Goal: Task Accomplishment & Management: Use online tool/utility

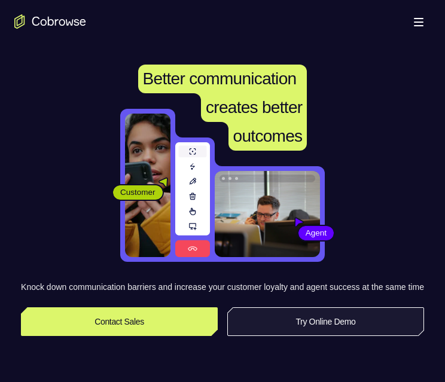
click at [343, 336] on link "Try Online Demo" at bounding box center [325, 321] width 197 height 29
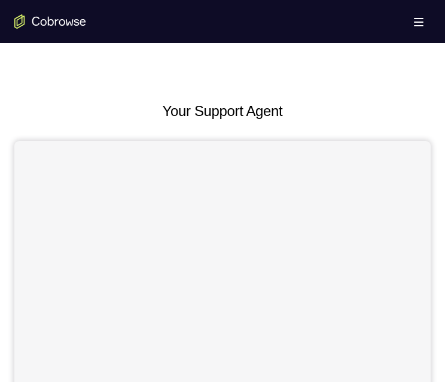
scroll to position [478, 0]
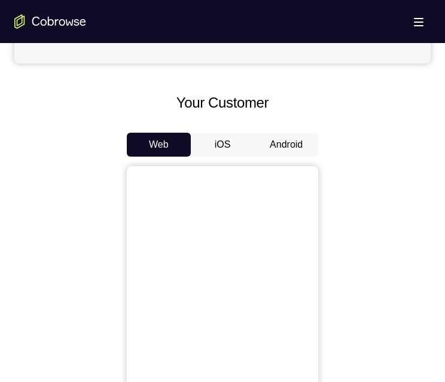
click at [276, 147] on button "Android" at bounding box center [286, 145] width 64 height 24
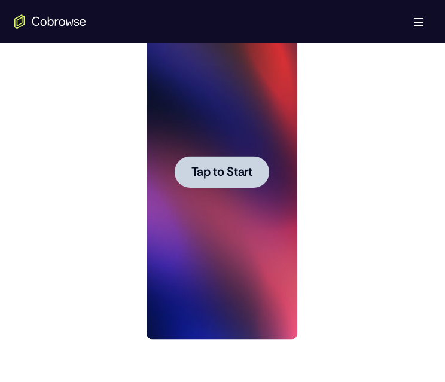
scroll to position [0, 0]
click at [237, 172] on span "Tap to Start" at bounding box center [221, 172] width 61 height 12
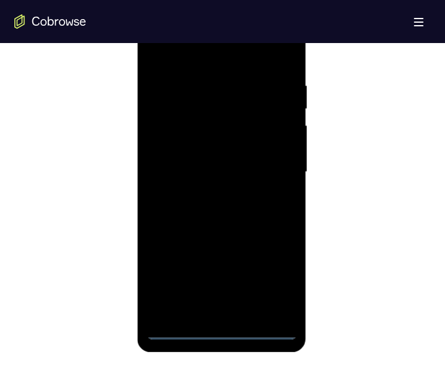
click at [225, 328] on div at bounding box center [221, 172] width 151 height 335
click at [216, 330] on div at bounding box center [221, 172] width 151 height 335
click at [221, 332] on div at bounding box center [221, 172] width 151 height 335
click at [278, 275] on div at bounding box center [221, 172] width 151 height 335
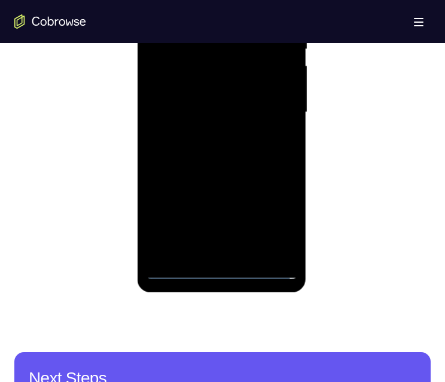
scroll to position [598, 0]
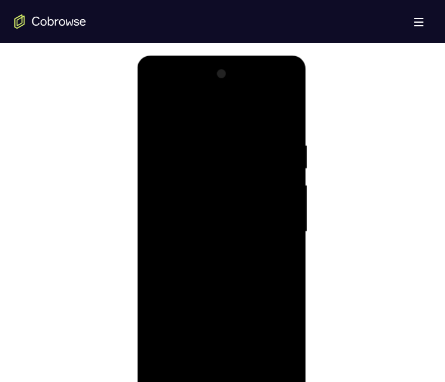
click at [265, 112] on div at bounding box center [221, 232] width 151 height 335
click at [267, 225] on div at bounding box center [221, 232] width 151 height 335
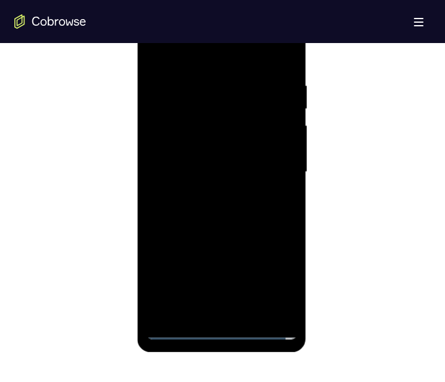
click at [206, 193] on div at bounding box center [221, 172] width 151 height 335
click at [193, 162] on div at bounding box center [221, 172] width 151 height 335
click at [230, 144] on div at bounding box center [221, 172] width 151 height 335
click at [243, 167] on div at bounding box center [221, 172] width 151 height 335
click at [241, 208] on div at bounding box center [221, 172] width 151 height 335
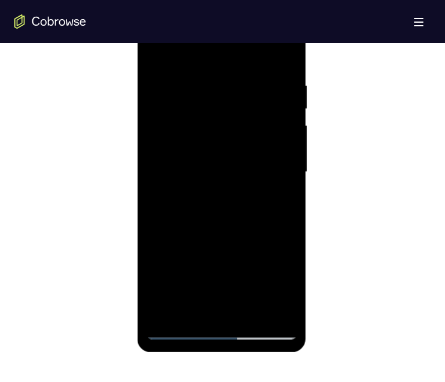
click at [182, 166] on div at bounding box center [221, 172] width 151 height 335
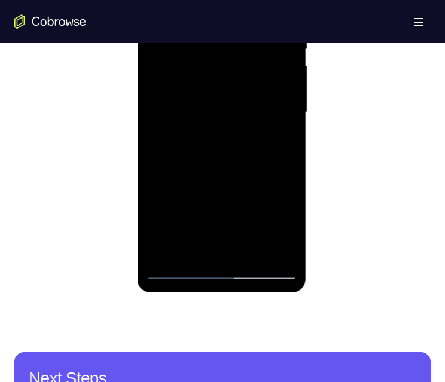
click at [203, 148] on div at bounding box center [221, 112] width 151 height 335
click at [206, 151] on div at bounding box center [221, 112] width 151 height 335
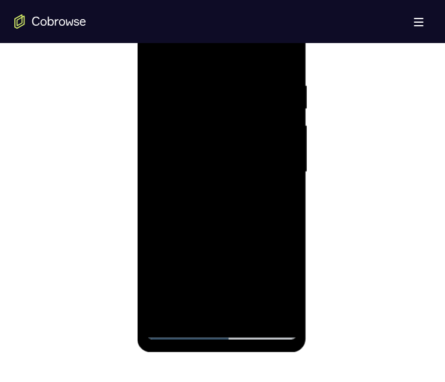
click at [236, 211] on div at bounding box center [221, 172] width 151 height 335
click at [227, 205] on div at bounding box center [221, 172] width 151 height 335
click at [192, 172] on div at bounding box center [221, 172] width 151 height 335
click at [242, 194] on div at bounding box center [221, 172] width 151 height 335
click at [185, 215] on div at bounding box center [221, 172] width 151 height 335
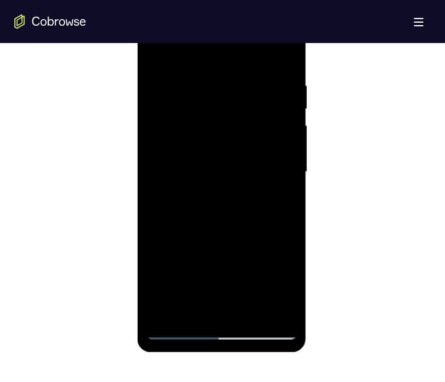
click at [181, 203] on div at bounding box center [221, 172] width 151 height 335
click at [208, 168] on div at bounding box center [221, 172] width 151 height 335
click at [283, 169] on div at bounding box center [221, 172] width 151 height 335
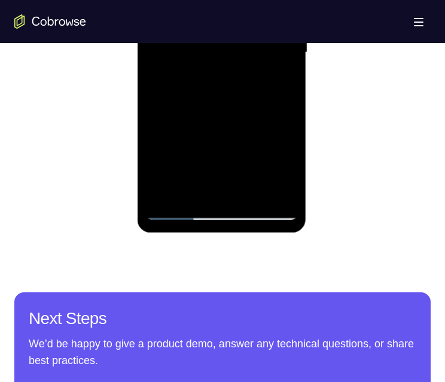
click at [228, 93] on div at bounding box center [221, 52] width 151 height 335
click at [228, 84] on div at bounding box center [221, 52] width 151 height 335
click at [236, 96] on div at bounding box center [221, 52] width 151 height 335
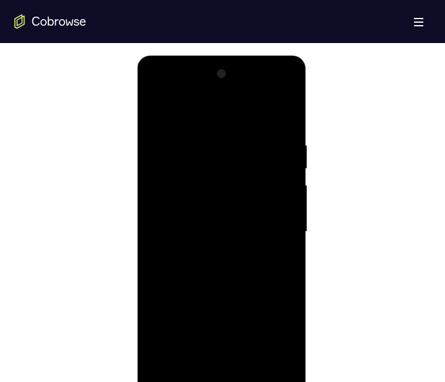
scroll to position [658, 0]
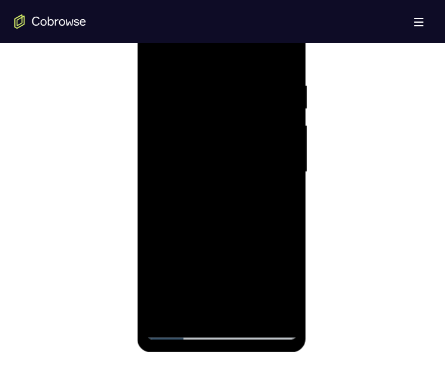
click at [226, 215] on div at bounding box center [221, 172] width 151 height 335
click at [200, 74] on div at bounding box center [221, 172] width 151 height 335
click at [269, 304] on div at bounding box center [221, 172] width 151 height 335
click at [283, 54] on div at bounding box center [221, 172] width 151 height 335
click at [253, 316] on div at bounding box center [221, 172] width 151 height 335
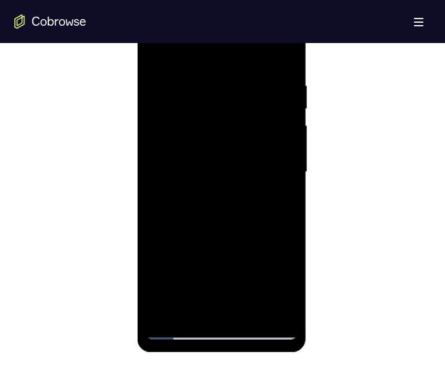
click at [228, 233] on div at bounding box center [221, 172] width 151 height 335
click at [224, 260] on div at bounding box center [221, 172] width 151 height 335
click at [278, 200] on div at bounding box center [221, 172] width 151 height 335
click at [279, 203] on div at bounding box center [221, 172] width 151 height 335
click at [149, 49] on div at bounding box center [221, 172] width 151 height 335
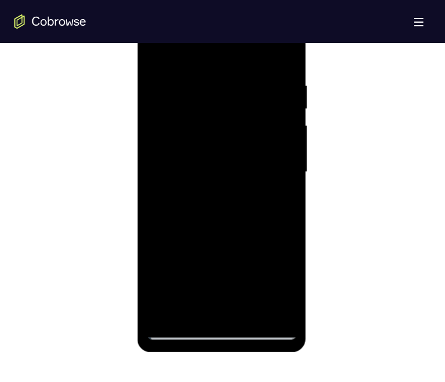
click at [217, 285] on div at bounding box center [221, 172] width 151 height 335
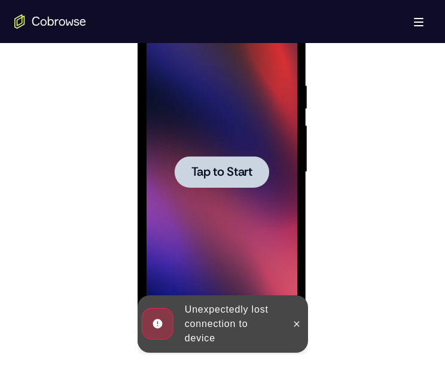
scroll to position [718, 0]
